Goal: Task Accomplishment & Management: Use online tool/utility

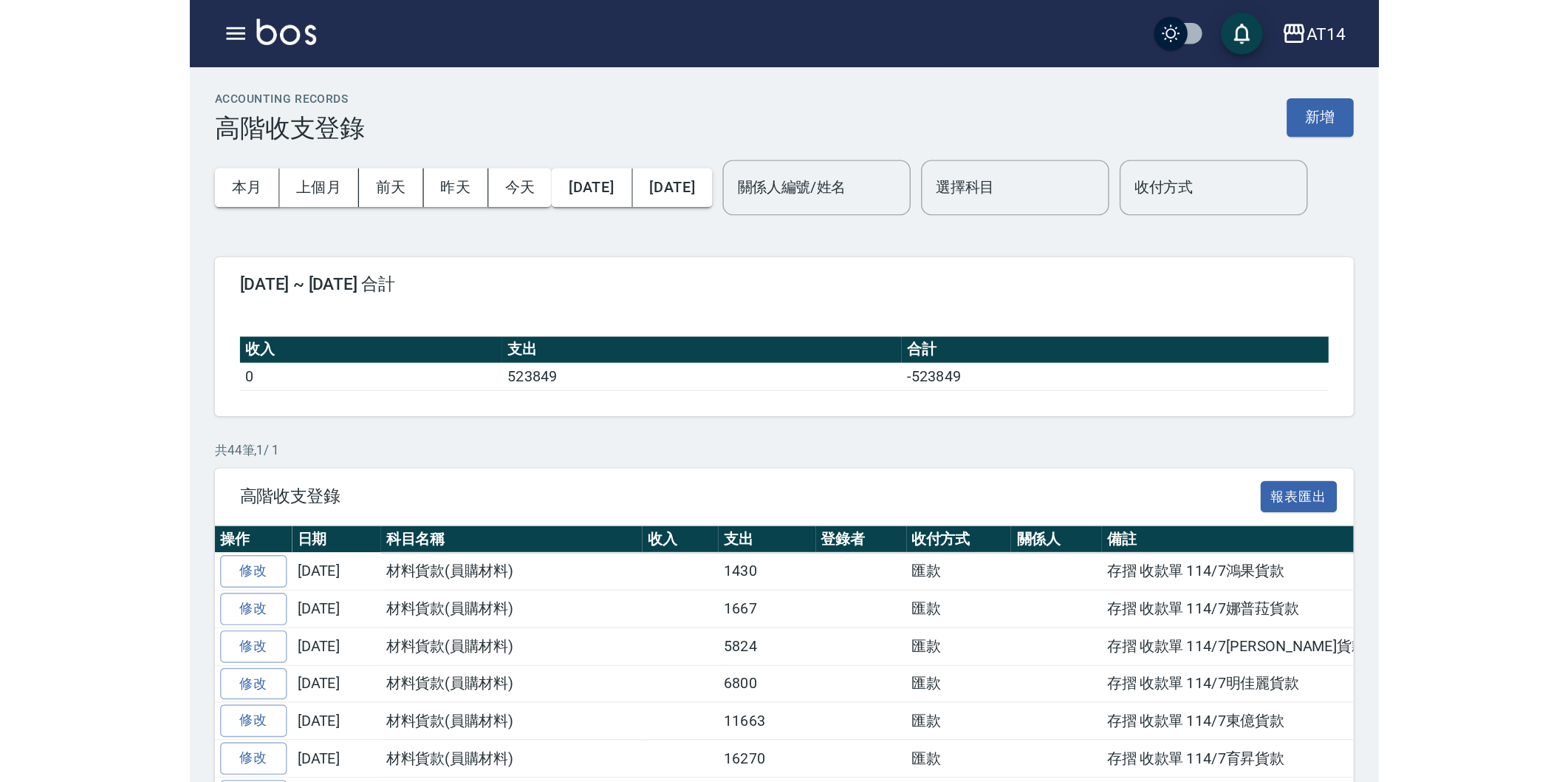
scroll to position [246, 0]
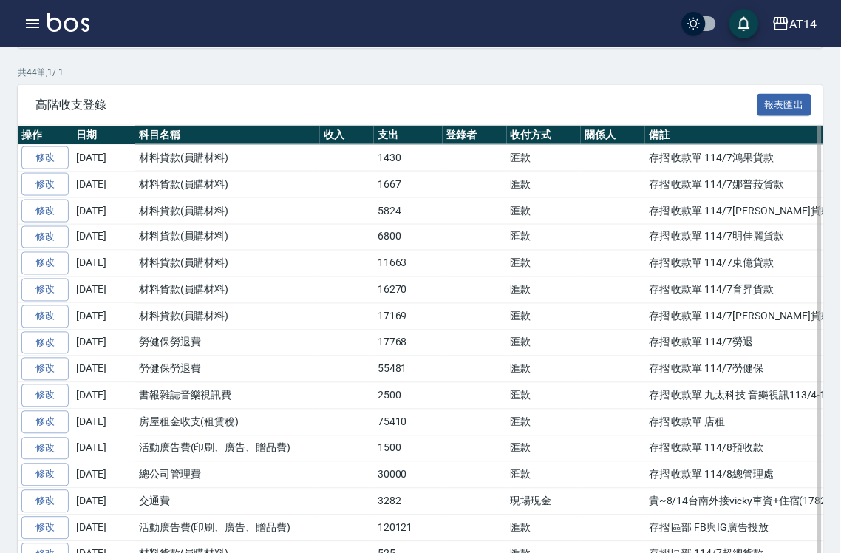
click at [537, 383] on td "匯款" at bounding box center [544, 369] width 75 height 27
drag, startPoint x: 537, startPoint y: 407, endPoint x: 397, endPoint y: 403, distance: 140.5
click at [532, 383] on td "匯款" at bounding box center [544, 369] width 75 height 27
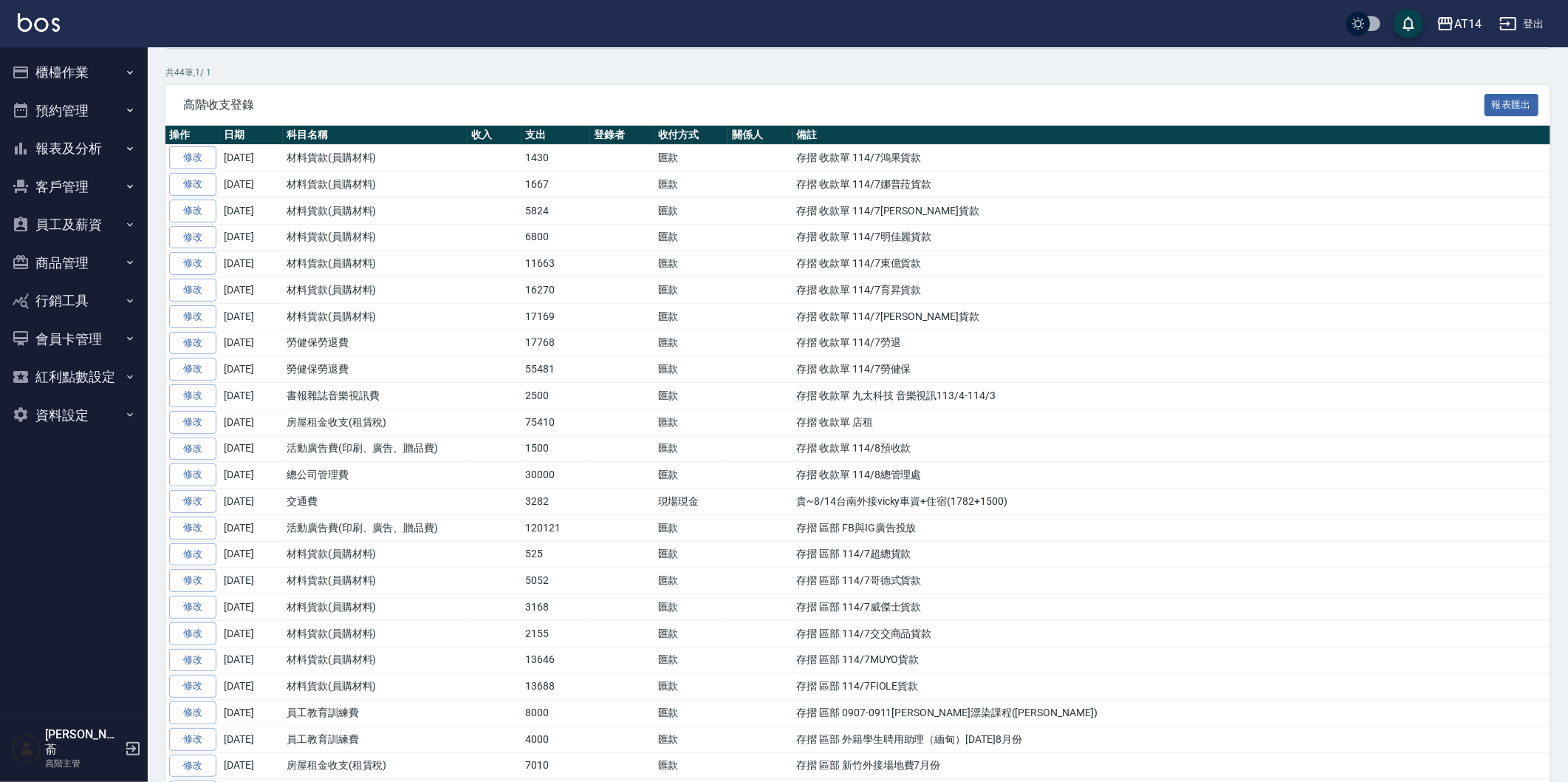
click at [69, 70] on button "櫃檯作業" at bounding box center [74, 72] width 136 height 38
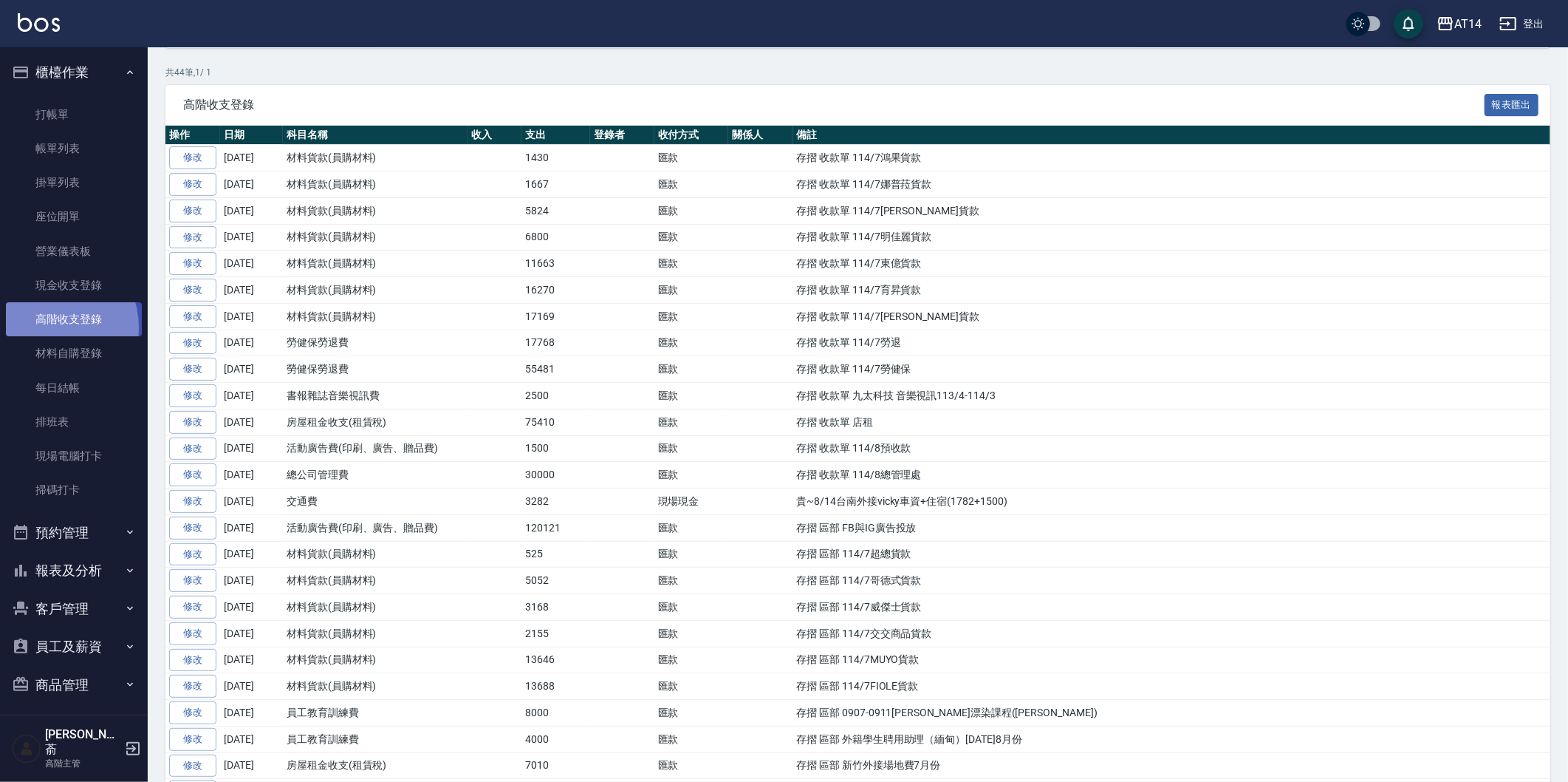
click at [47, 327] on link "高階收支登錄" at bounding box center [74, 319] width 136 height 34
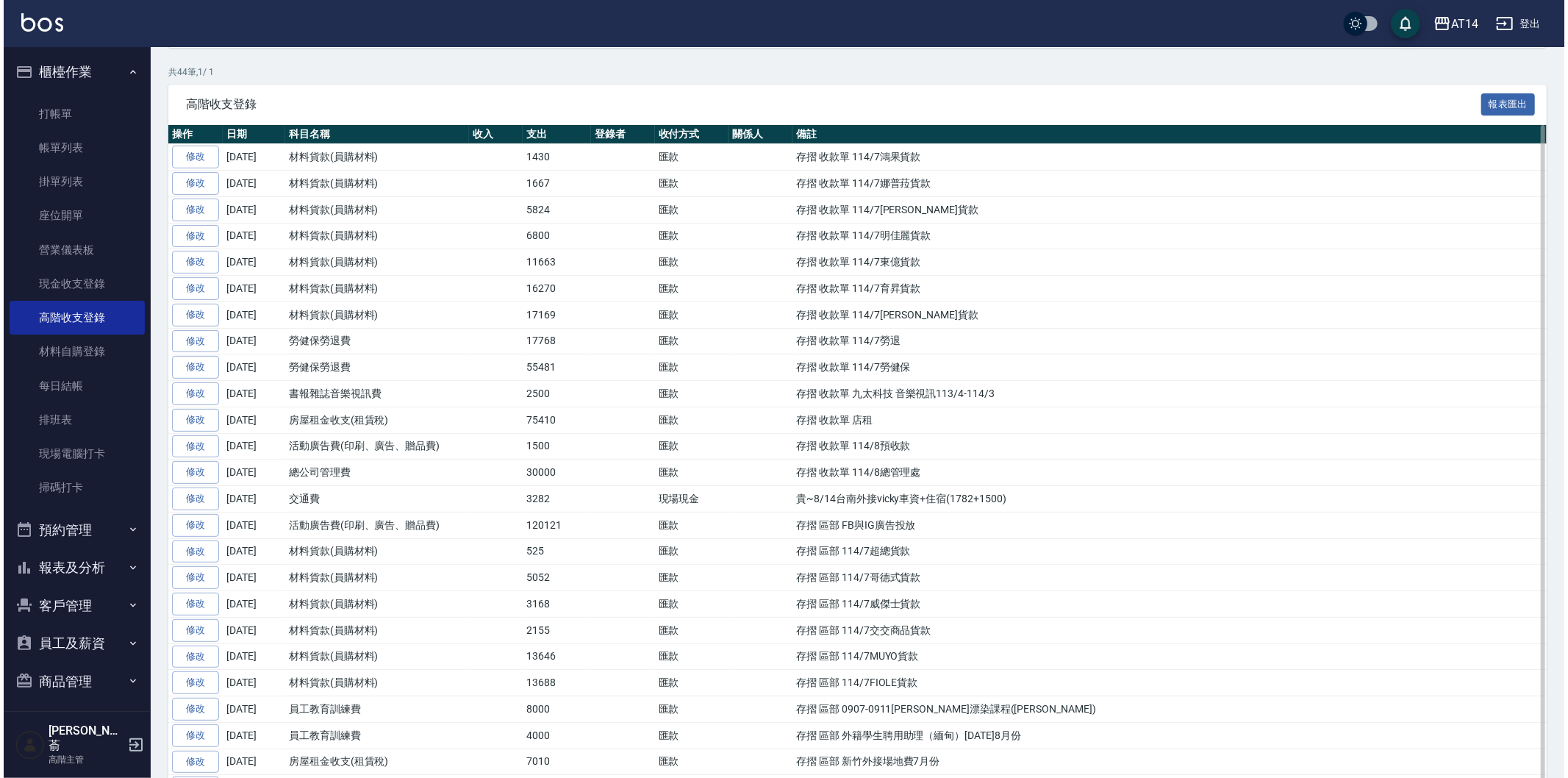
scroll to position [0, 0]
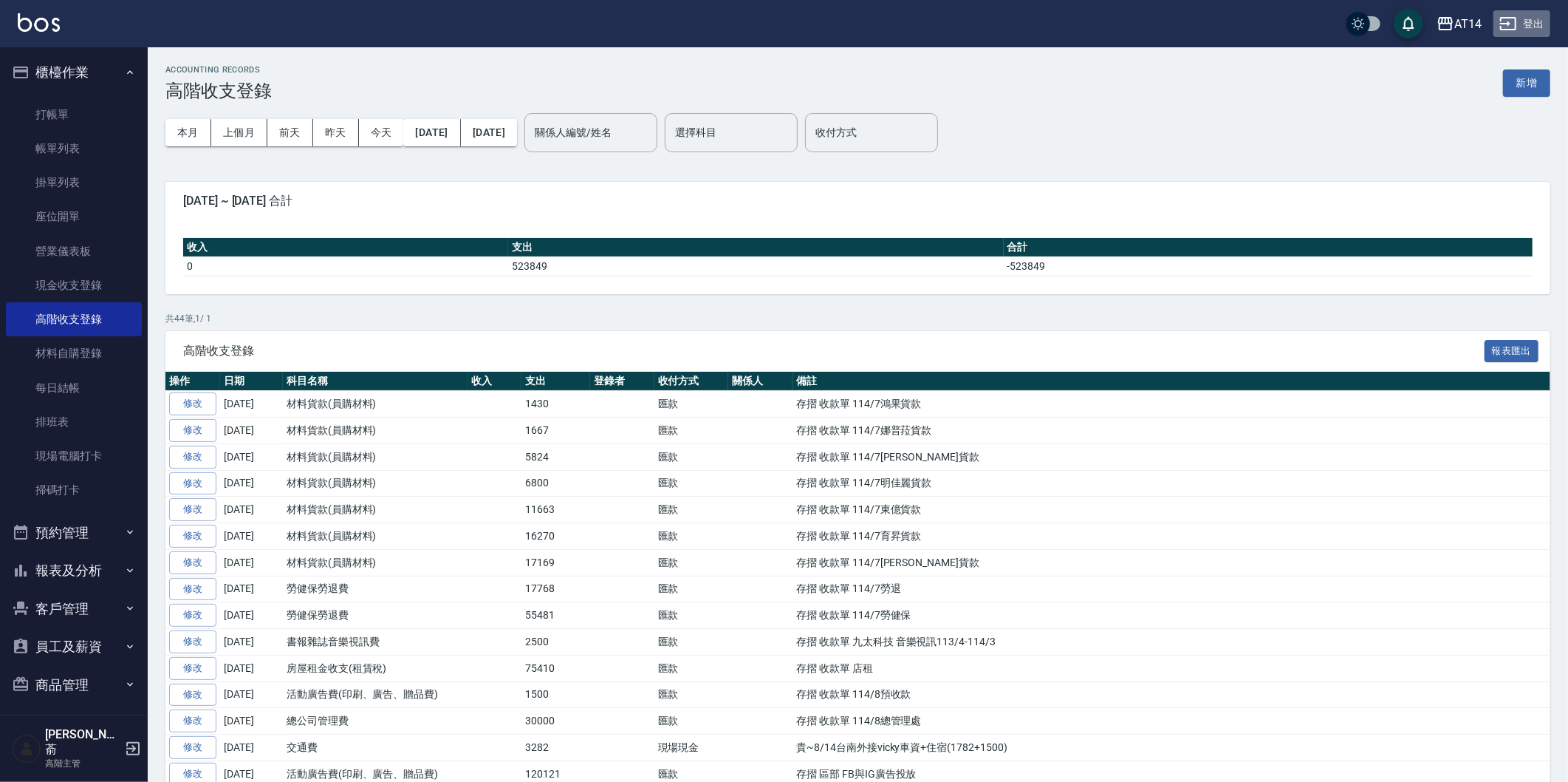
click at [839, 18] on button "登出" at bounding box center [1522, 23] width 57 height 27
